Goal: Use online tool/utility: Utilize a website feature to perform a specific function

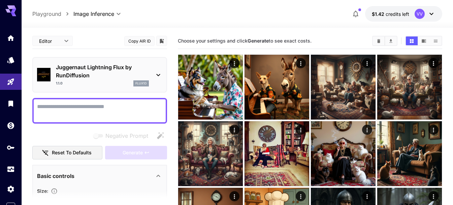
click at [55, 191] on section at bounding box center [99, 198] width 135 height 17
click at [55, 192] on section at bounding box center [99, 198] width 135 height 17
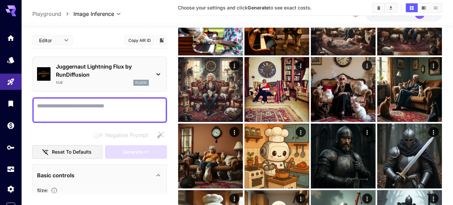
scroll to position [72, 0]
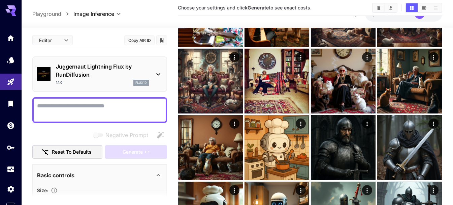
click at [55, 190] on section at bounding box center [99, 197] width 135 height 17
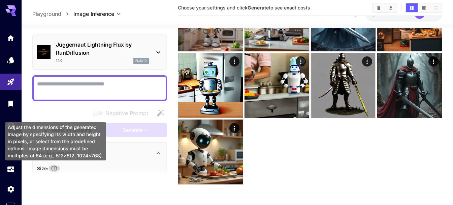
click at [56, 167] on icon "Adjust the dimensions of the generated image by specifying its width and height…" at bounding box center [55, 168] width 6 height 6
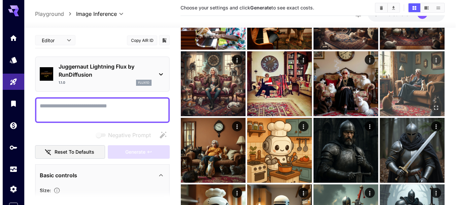
scroll to position [73, 0]
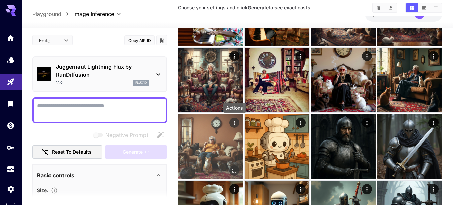
click at [233, 123] on icon "Actions" at bounding box center [234, 122] width 7 height 7
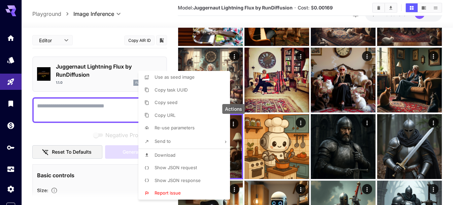
click at [176, 143] on li "Send to" at bounding box center [186, 141] width 96 height 14
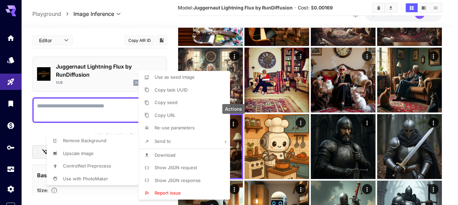
click at [212, 141] on div at bounding box center [229, 102] width 458 height 205
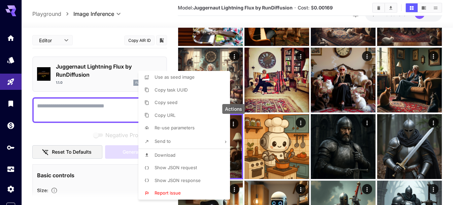
click at [171, 128] on span "Re-use parameters" at bounding box center [175, 127] width 40 height 5
type input "*********"
type input "*"
type input "*******"
type input "*"
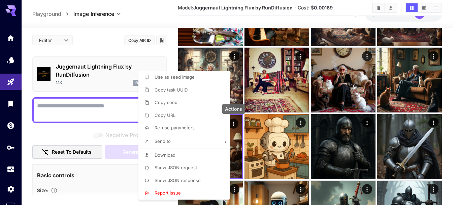
type input "*"
type input "*******"
type input "**"
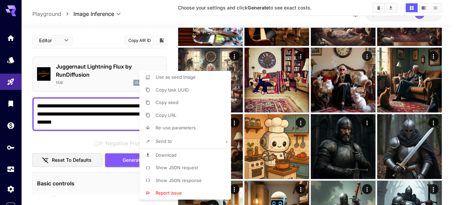
type input "**********"
type input "****"
type input "*"
type input "****"
type input "*"
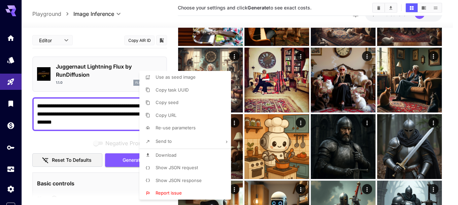
type input "**"
click at [100, 124] on div at bounding box center [229, 102] width 458 height 205
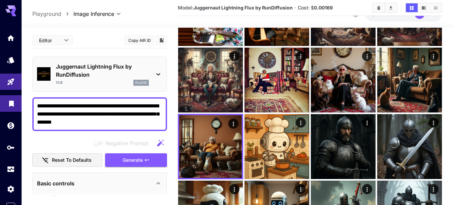
drag, startPoint x: 100, startPoint y: 123, endPoint x: 18, endPoint y: 97, distance: 85.8
click at [18, 97] on div "**********" at bounding box center [226, 196] width 453 height 538
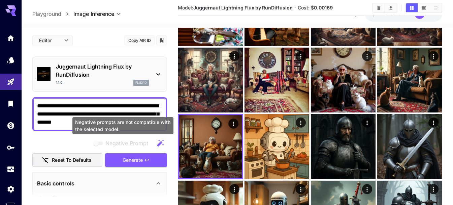
type textarea "**********"
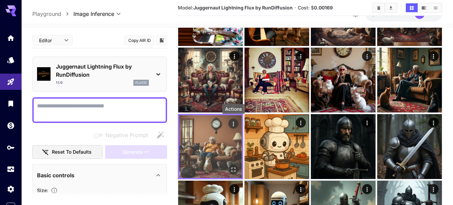
click at [230, 125] on icon "Actions" at bounding box center [233, 123] width 7 height 7
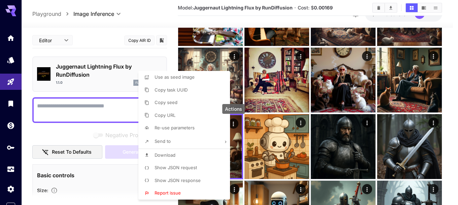
click at [193, 180] on span "Show JSON response" at bounding box center [178, 179] width 46 height 5
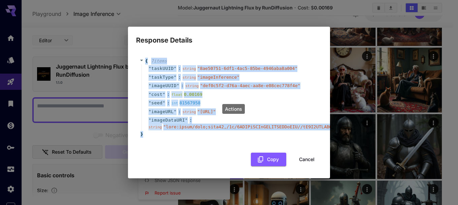
drag, startPoint x: 149, startPoint y: 137, endPoint x: 143, endPoint y: 50, distance: 87.5
click at [143, 58] on div "{ 7 item s " taskUUID " : string " 8ae50751-6df1-4ac5-85be-4946aba8a004 " " tas…" at bounding box center [228, 98] width 179 height 80
copy div "{ 7 item s " taskUUID " : string " 8ae50751-6df1-4ac5-85be-4946aba8a004 " " tas…"
click at [236, 73] on div "" taskType " : string " imageInference "" at bounding box center [230, 77] width 177 height 9
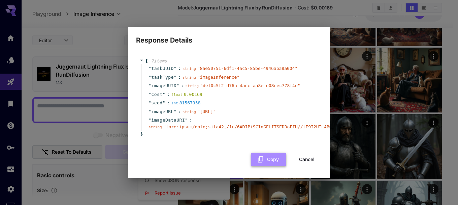
click at [276, 165] on button "Copy" at bounding box center [268, 159] width 35 height 14
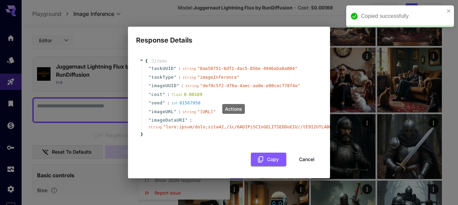
click at [304, 161] on button "Cancel" at bounding box center [307, 159] width 30 height 14
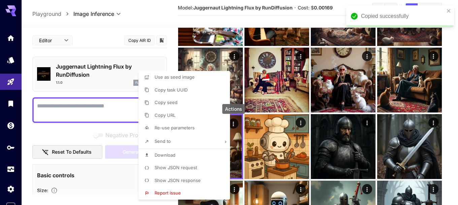
click at [96, 108] on div at bounding box center [229, 102] width 458 height 205
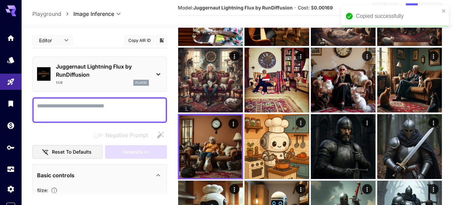
drag, startPoint x: 93, startPoint y: 104, endPoint x: 91, endPoint y: 107, distance: 4.1
click at [91, 107] on textarea "Negative Prompt" at bounding box center [99, 110] width 125 height 16
click at [157, 75] on icon at bounding box center [158, 74] width 8 height 8
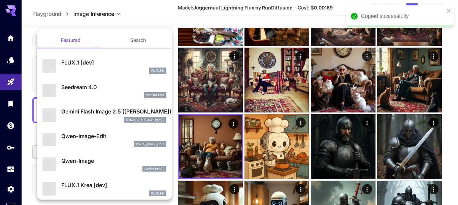
click at [170, 15] on div at bounding box center [229, 102] width 458 height 205
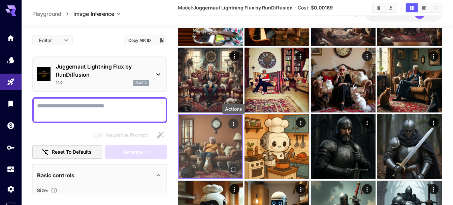
click at [232, 123] on icon "Actions" at bounding box center [233, 123] width 7 height 7
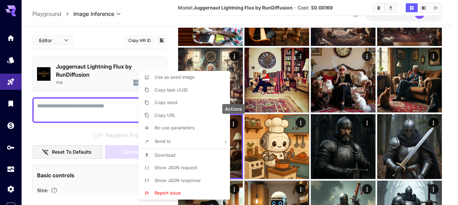
click at [195, 169] on span "Show JSON request" at bounding box center [176, 166] width 42 height 5
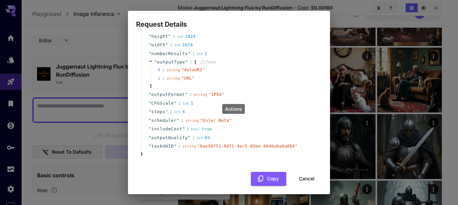
scroll to position [66, 0]
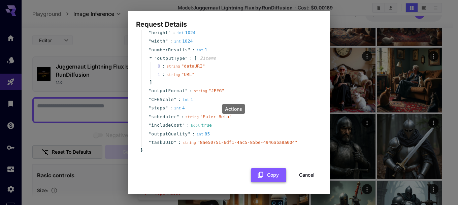
click at [267, 173] on button "Copy" at bounding box center [268, 175] width 35 height 14
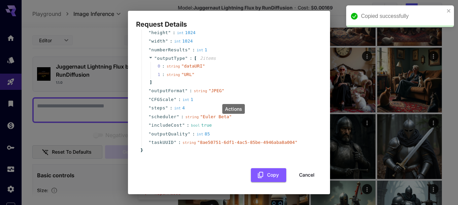
click at [97, 117] on div "Request Details { 14 item s " taskType " : string " imageInference " " model " …" at bounding box center [229, 102] width 458 height 205
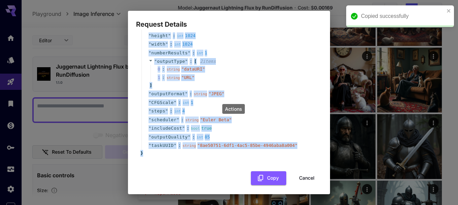
drag, startPoint x: 148, startPoint y: 31, endPoint x: 295, endPoint y: 152, distance: 190.8
click at [295, 152] on div "{ 14 item s " taskType " : string " imageInference " " model " : string " rundi…" at bounding box center [228, 67] width 179 height 177
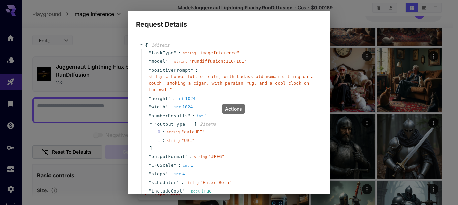
click at [147, 48] on span "{" at bounding box center [146, 45] width 3 height 7
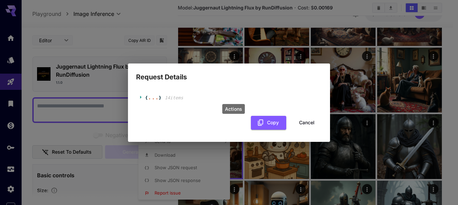
click at [142, 95] on icon at bounding box center [141, 97] width 4 height 4
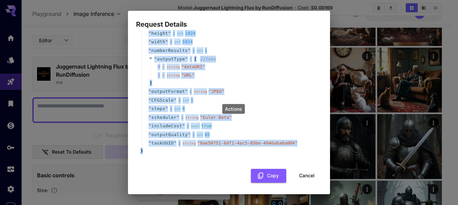
scroll to position [66, 0]
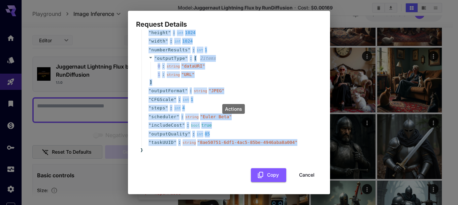
drag, startPoint x: 149, startPoint y: 53, endPoint x: 292, endPoint y: 142, distance: 168.9
click at [294, 142] on div "" taskType " : string " imageInference " " model " : string " rundiffusion:110@…" at bounding box center [230, 65] width 177 height 164
copy div "" taskType " : string " imageInference " " model " : string " rundiffusion:110@…"
click at [260, 142] on span "" 8ae50751-6df1-4ac5-85be-4946aba8a004 "" at bounding box center [247, 141] width 100 height 5
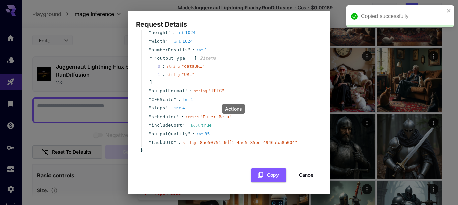
click at [304, 177] on button "Cancel" at bounding box center [307, 175] width 30 height 14
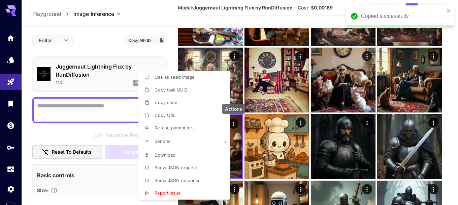
click at [150, 53] on div at bounding box center [229, 102] width 458 height 205
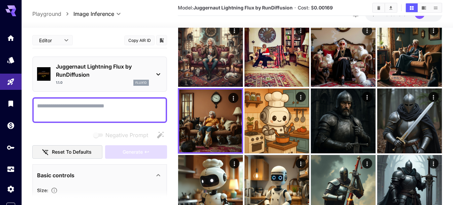
scroll to position [89, 0]
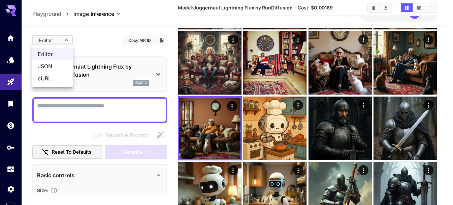
click at [67, 42] on body "**********" at bounding box center [226, 177] width 453 height 533
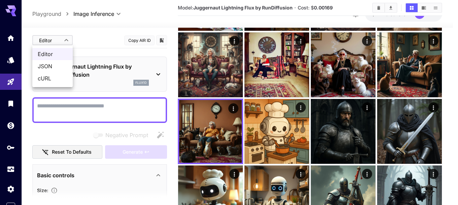
click at [67, 40] on div at bounding box center [229, 102] width 458 height 205
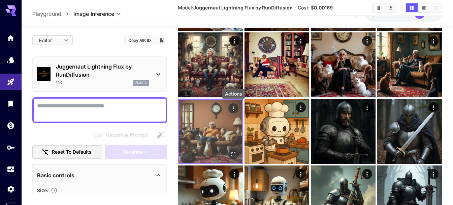
click at [233, 110] on icon "Actions" at bounding box center [233, 108] width 7 height 7
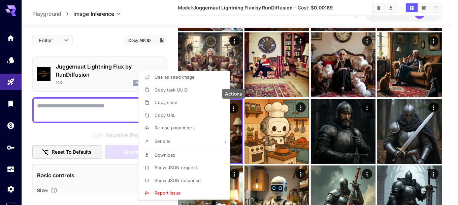
click at [160, 86] on li "Copy task UUID" at bounding box center [186, 90] width 96 height 13
drag, startPoint x: 97, startPoint y: 103, endPoint x: 86, endPoint y: 107, distance: 11.6
click at [87, 107] on div at bounding box center [229, 102] width 458 height 205
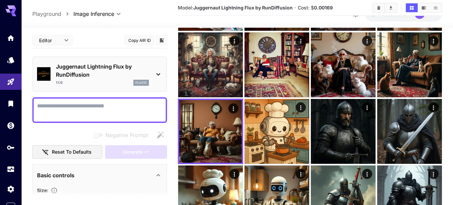
paste textarea "**********"
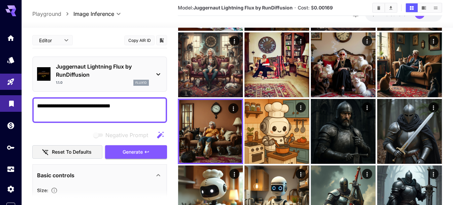
drag, startPoint x: 119, startPoint y: 110, endPoint x: 0, endPoint y: 98, distance: 119.2
click at [0, 98] on div "**********" at bounding box center [226, 180] width 453 height 538
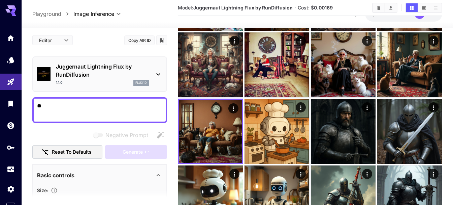
click at [54, 101] on div "**" at bounding box center [99, 110] width 135 height 26
click at [51, 106] on textarea "**" at bounding box center [99, 110] width 125 height 16
type textarea "*"
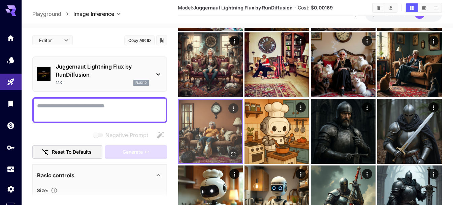
click at [213, 114] on img at bounding box center [210, 131] width 63 height 63
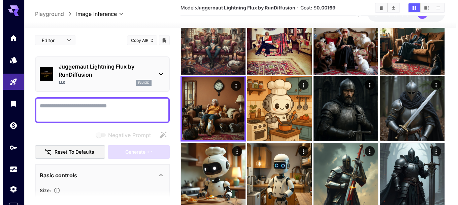
scroll to position [114, 0]
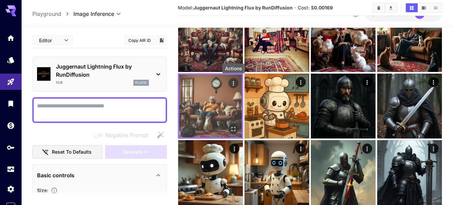
click at [236, 84] on icon "Actions" at bounding box center [233, 83] width 7 height 7
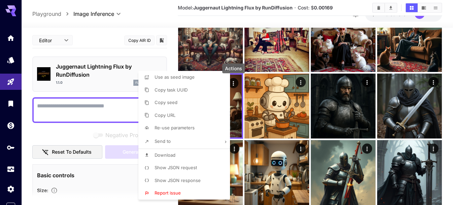
click at [185, 167] on span "Show JSON request" at bounding box center [176, 166] width 42 height 5
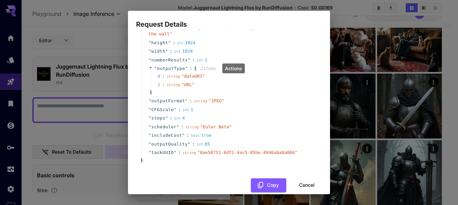
scroll to position [66, 0]
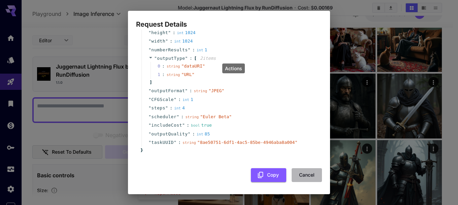
click at [301, 178] on button "Cancel" at bounding box center [307, 175] width 30 height 14
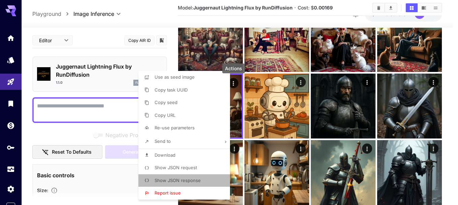
click at [188, 180] on span "Show JSON response" at bounding box center [178, 179] width 46 height 5
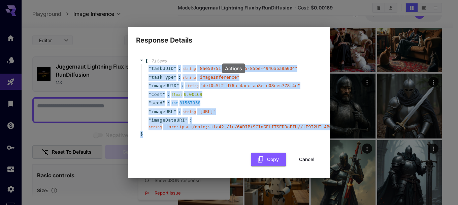
drag, startPoint x: 149, startPoint y: 58, endPoint x: 299, endPoint y: 143, distance: 172.0
click at [299, 143] on div "{ 7 item s " taskUUID " : string " 8ae50751-6df1-4ac5-85be-4946aba8a004 " " tas…" at bounding box center [229, 97] width 186 height 93
click at [223, 120] on div "" imageDataURI " : string " "" at bounding box center [230, 123] width 177 height 15
click at [309, 166] on button "Cancel" at bounding box center [307, 159] width 30 height 14
